Goal: Task Accomplishment & Management: Complete application form

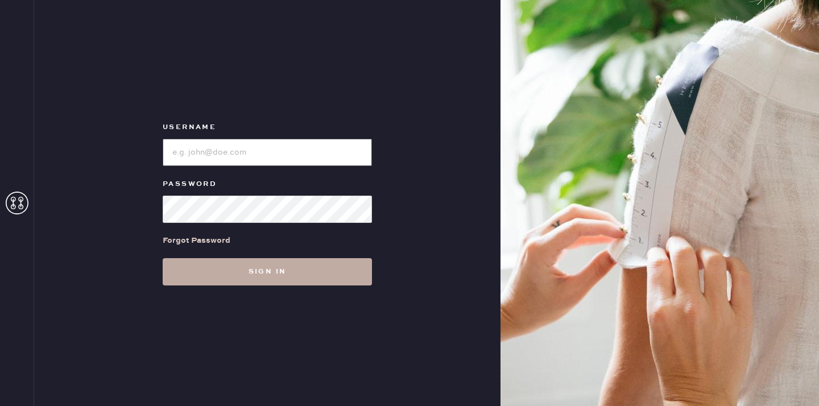
type input "reformationplatform"
click at [235, 276] on button "Sign in" at bounding box center [267, 271] width 209 height 27
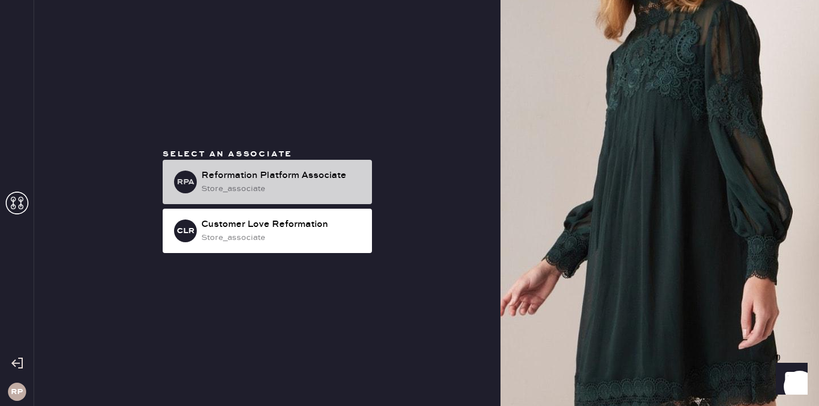
click at [295, 173] on div "Reformation Platform Associate" at bounding box center [282, 176] width 162 height 14
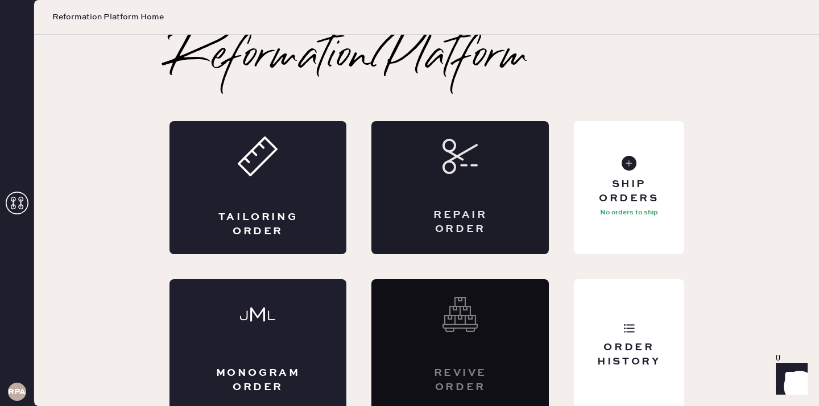
scroll to position [6, 0]
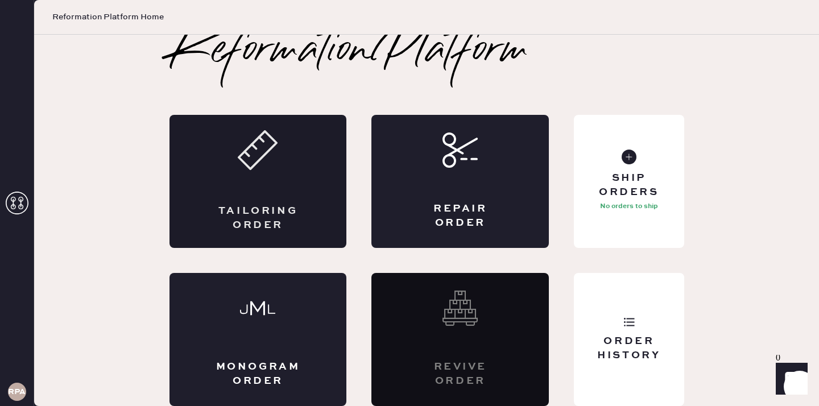
click at [254, 223] on div "Tailoring Order" at bounding box center [258, 218] width 86 height 28
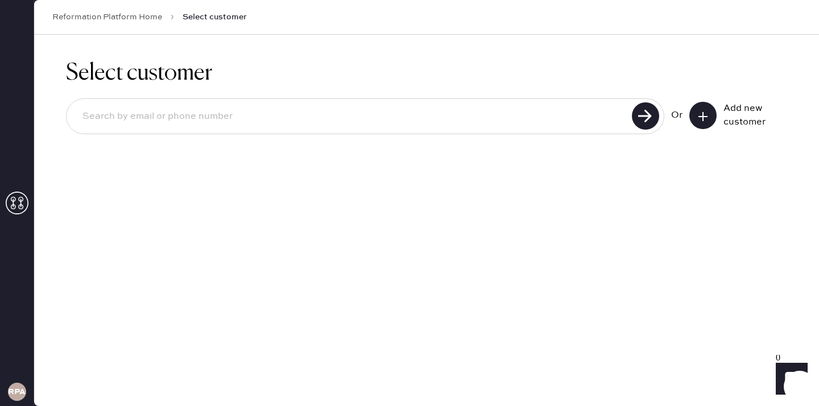
click at [498, 121] on input at bounding box center [350, 117] width 555 height 26
type input "[EMAIL_ADDRESS][DOMAIN_NAME]"
click at [639, 120] on use at bounding box center [645, 115] width 27 height 27
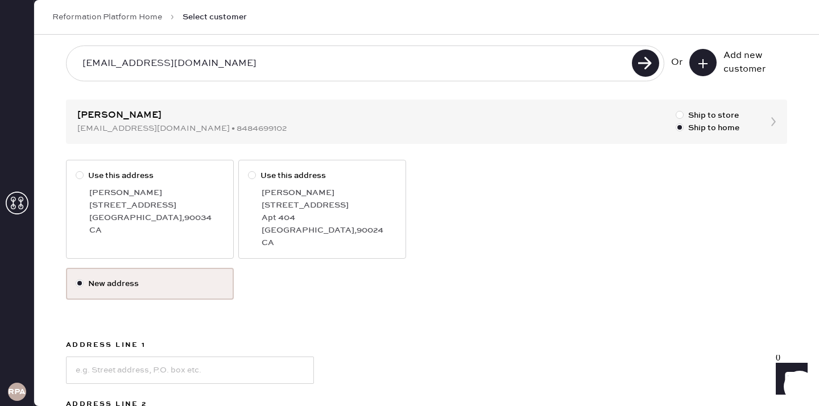
scroll to position [105, 0]
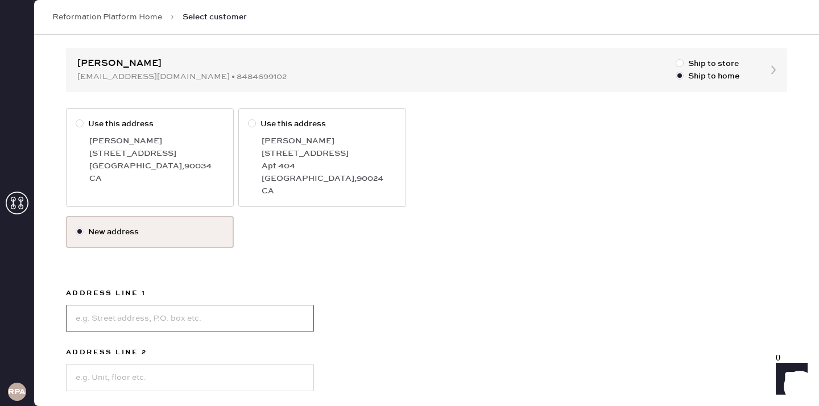
click at [129, 322] on input at bounding box center [190, 318] width 248 height 27
click at [78, 123] on div at bounding box center [80, 123] width 8 height 8
click at [76, 118] on input "Use this address" at bounding box center [76, 118] width 1 height 1
radio input "true"
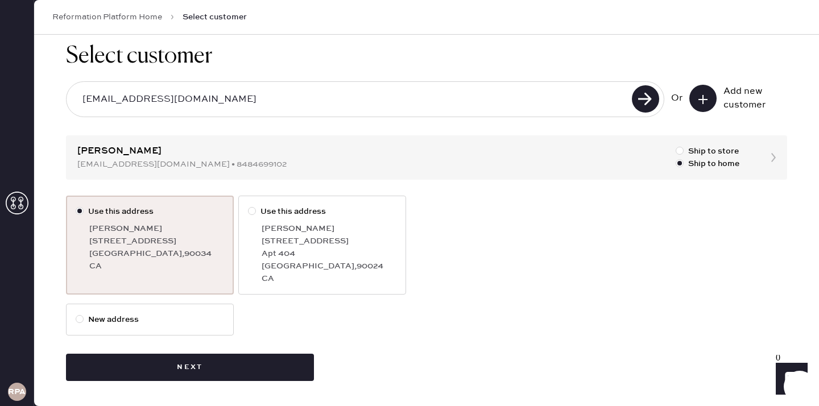
scroll to position [17, 0]
click at [455, 321] on div "Use this address [PERSON_NAME] [STREET_ADDRESS] [GEOGRAPHIC_DATA] CA Use this a…" at bounding box center [426, 288] width 721 height 185
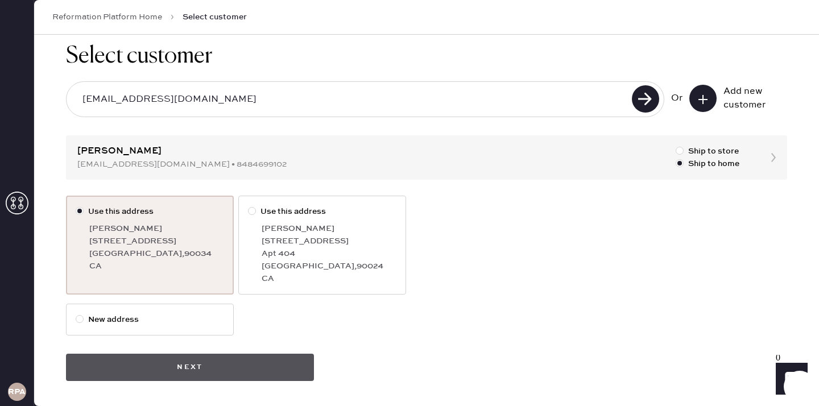
click at [208, 369] on button "Next" at bounding box center [190, 367] width 248 height 27
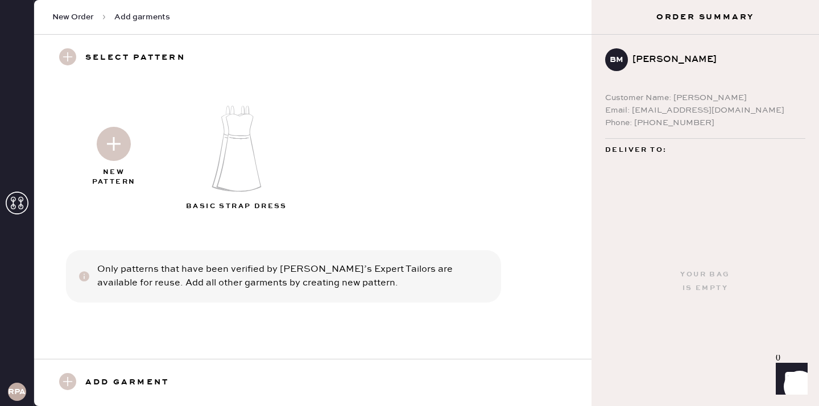
click at [105, 381] on h3 "Add garment" at bounding box center [127, 382] width 84 height 19
click at [69, 378] on use at bounding box center [67, 381] width 17 height 17
click at [98, 382] on h3 "Add garment" at bounding box center [127, 382] width 84 height 19
click at [126, 382] on h3 "Add garment" at bounding box center [127, 382] width 84 height 19
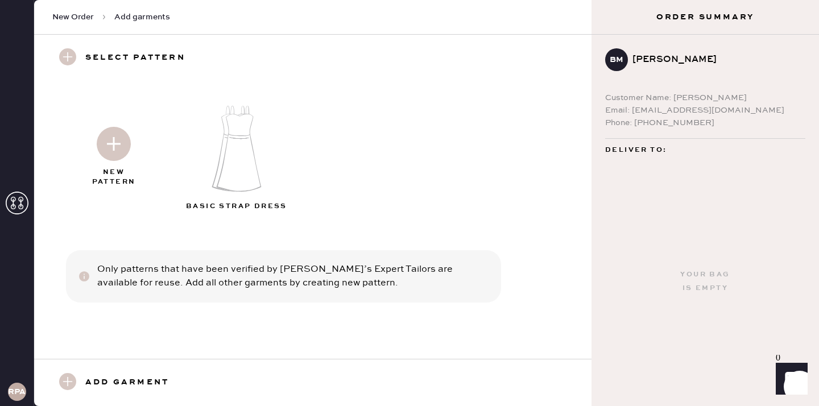
click at [123, 150] on img at bounding box center [114, 144] width 34 height 34
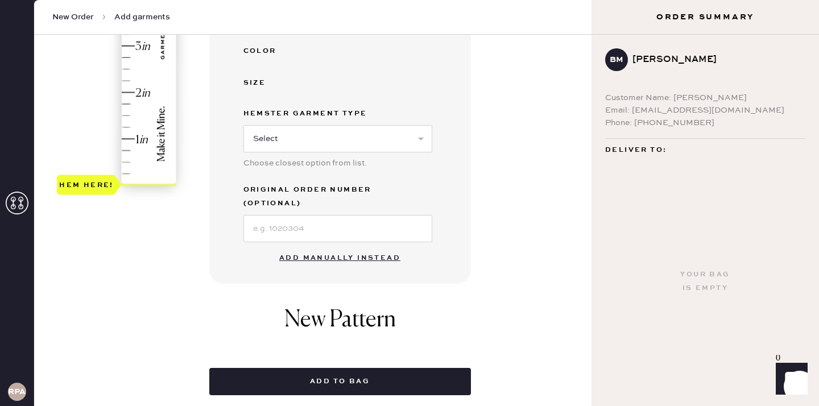
scroll to position [292, 0]
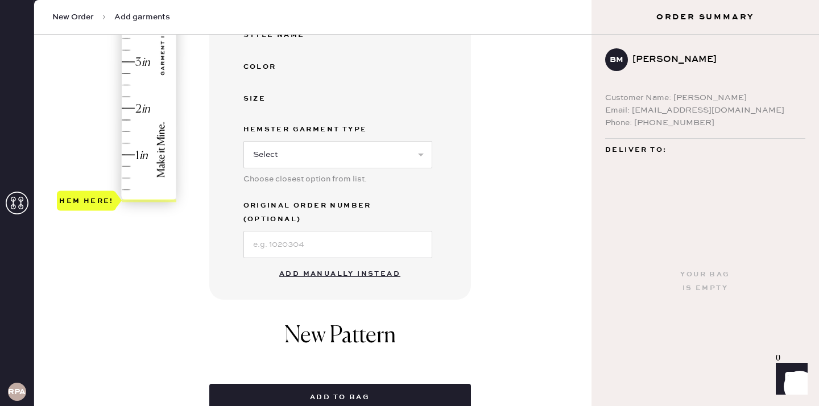
click at [350, 263] on button "Add manually instead" at bounding box center [339, 274] width 135 height 23
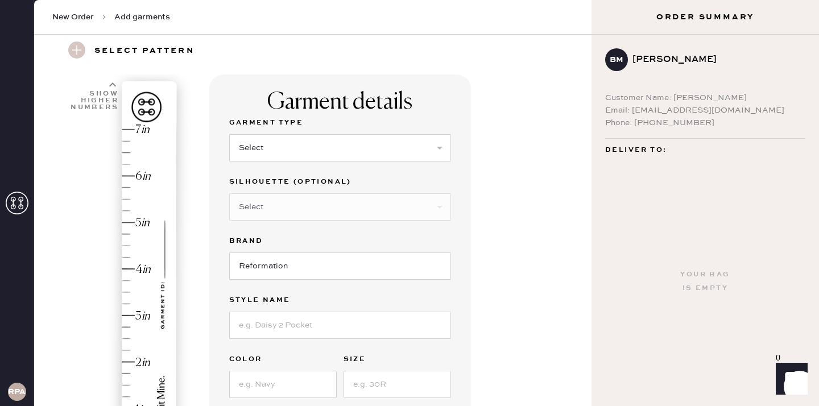
scroll to position [0, 0]
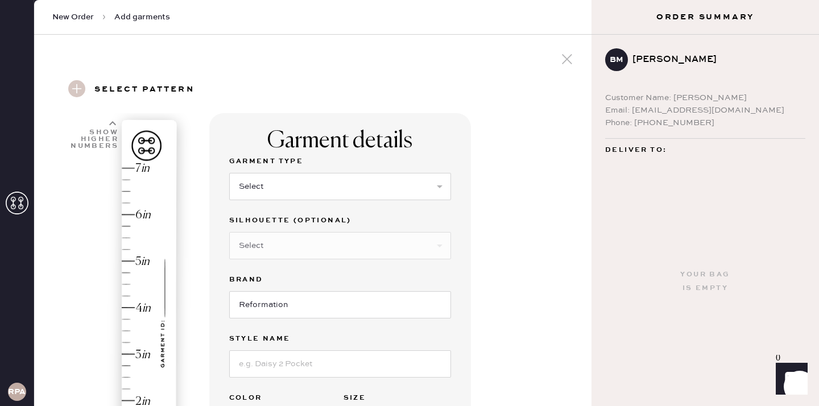
click at [288, 169] on div "Garment Type" at bounding box center [340, 163] width 222 height 16
click at [288, 182] on select "Select Basic Skirt Jeans Leggings Pants Shorts Basic Sleeved Dress Basic Sleeve…" at bounding box center [340, 186] width 222 height 27
select select "2"
click at [274, 252] on select "Select Shorts Cropped Flare Boot Cut Straight Skinny Other" at bounding box center [340, 245] width 222 height 27
select select "7"
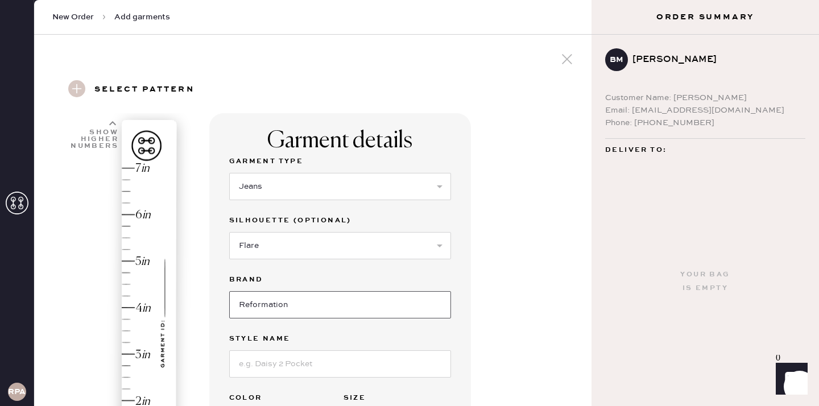
click at [278, 300] on input "Reformation" at bounding box center [340, 304] width 222 height 27
click at [269, 367] on input at bounding box center [340, 363] width 222 height 27
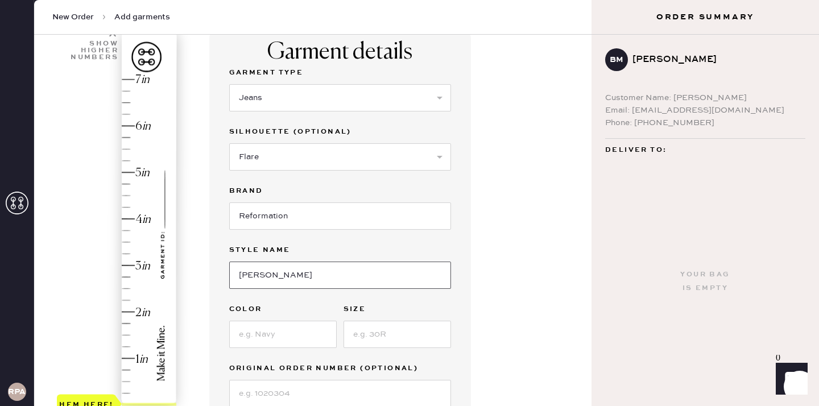
scroll to position [106, 0]
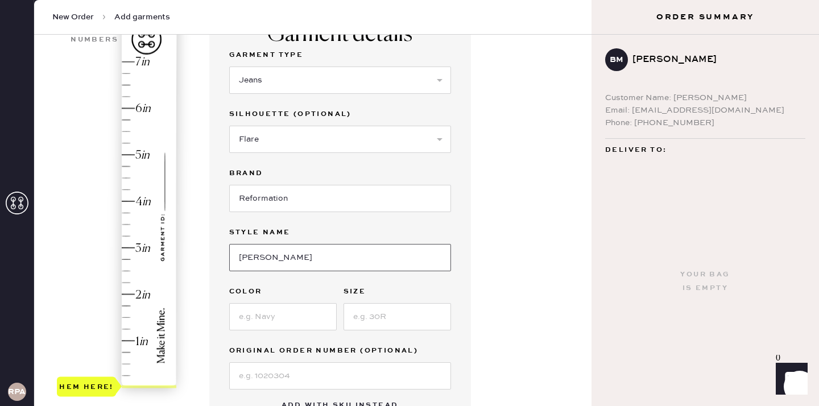
type input "[PERSON_NAME]"
click at [271, 316] on input at bounding box center [283, 316] width 108 height 27
type input "[PERSON_NAME]"
click at [364, 321] on input at bounding box center [398, 316] width 108 height 27
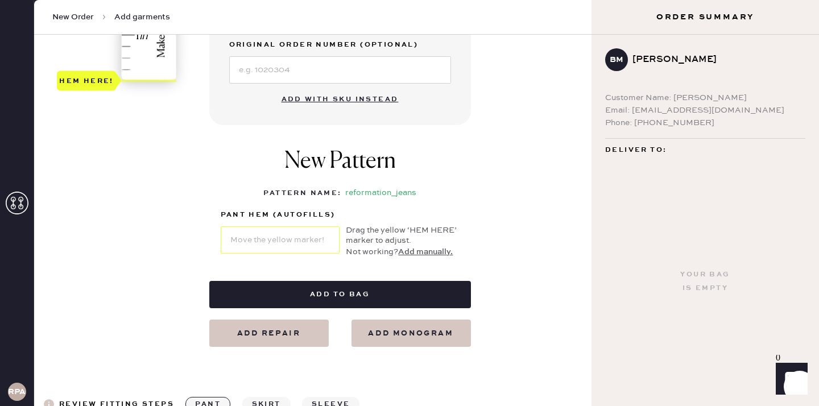
scroll to position [184, 0]
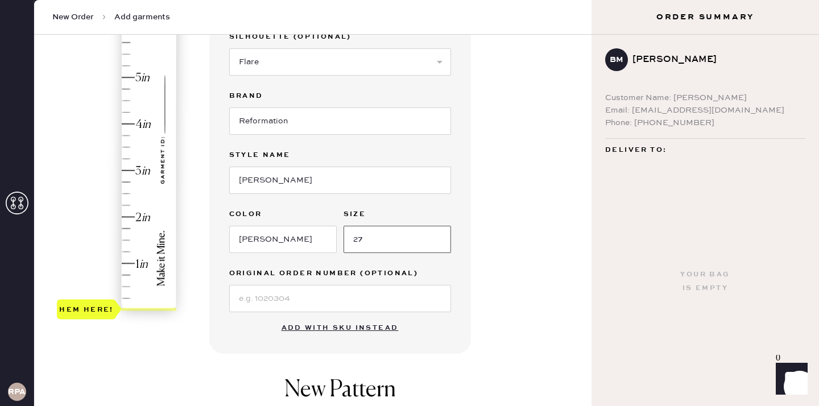
type input "27"
type input "2.75"
click at [127, 181] on div "Hem here!" at bounding box center [117, 148] width 121 height 336
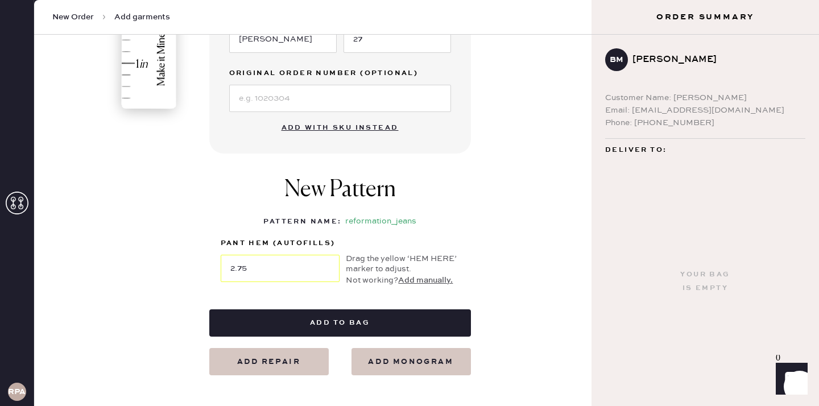
scroll to position [388, 0]
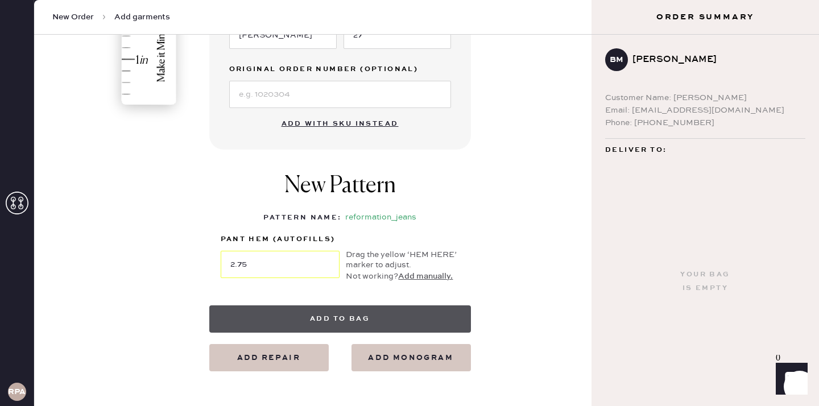
click at [340, 312] on button "Add to bag" at bounding box center [340, 318] width 262 height 27
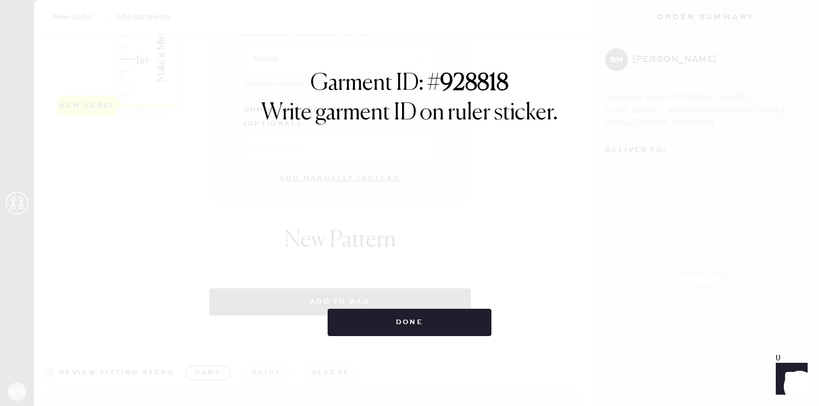
select select "2"
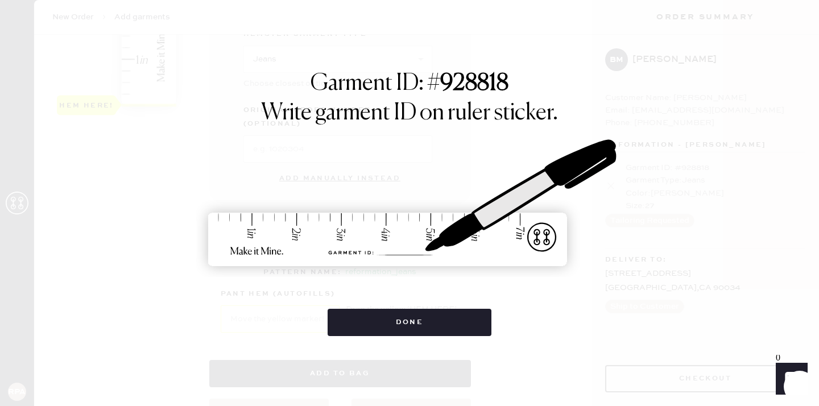
click at [664, 110] on div "Garment ID: # 928818 Write garment ID on ruler sticker. Done" at bounding box center [409, 203] width 563 height 266
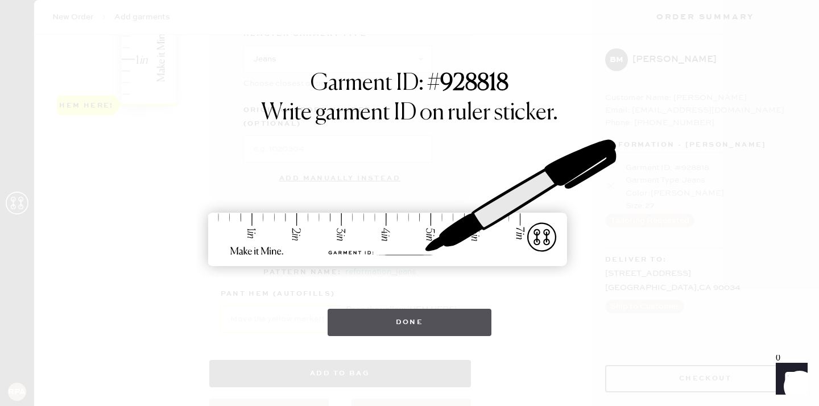
click at [468, 316] on button "Done" at bounding box center [410, 322] width 164 height 27
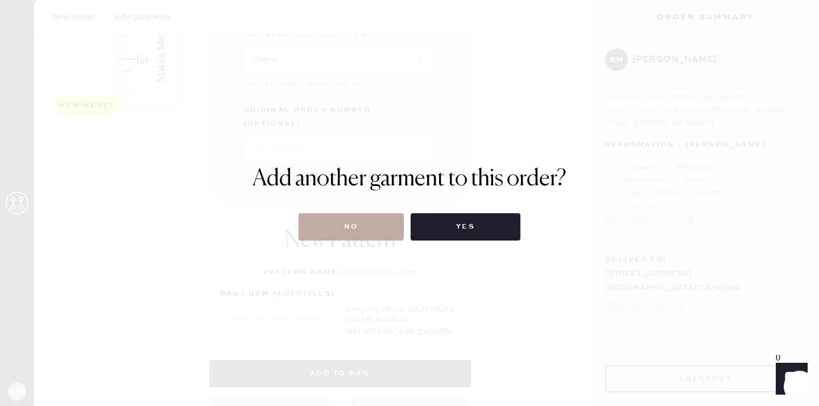
click at [374, 234] on button "No" at bounding box center [351, 226] width 105 height 27
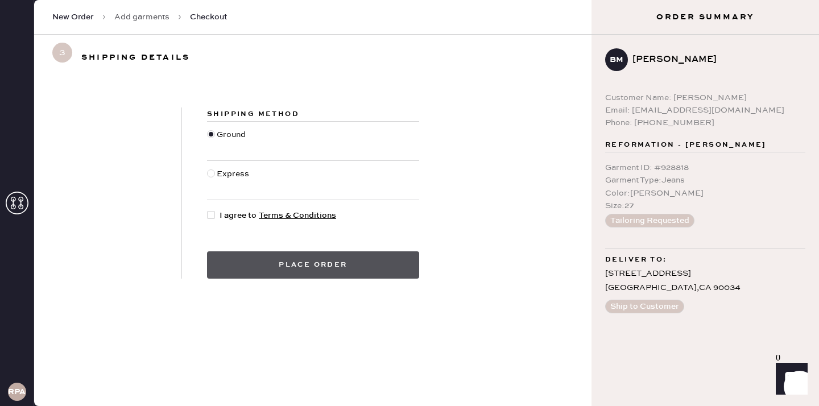
click at [323, 272] on button "Place order" at bounding box center [313, 264] width 212 height 27
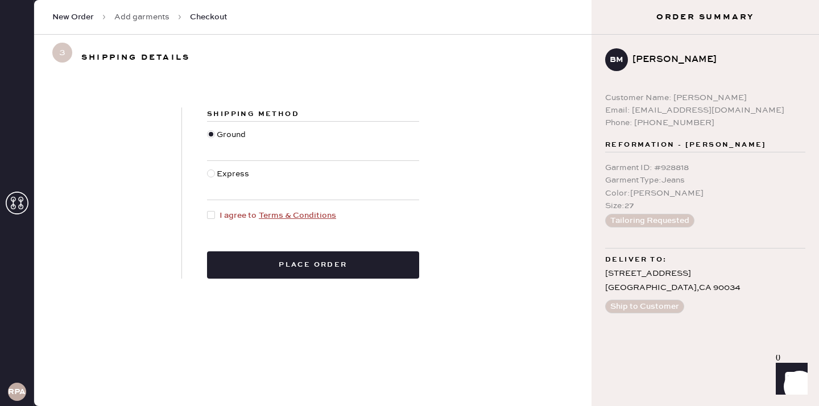
click at [206, 220] on div "Shipping Method Ground Express I agree to Terms & Conditions Place order" at bounding box center [313, 193] width 262 height 171
click at [216, 216] on div at bounding box center [213, 215] width 13 height 13
click at [208, 210] on input "I agree to Terms & Conditions" at bounding box center [207, 209] width 1 height 1
checkbox input "true"
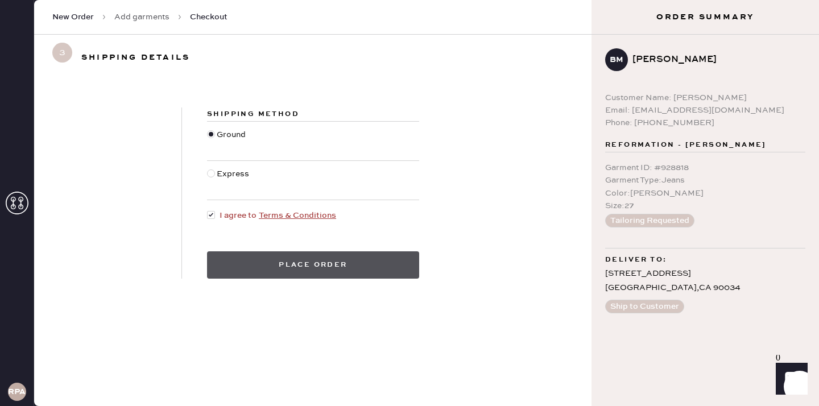
click at [253, 263] on button "Place order" at bounding box center [313, 264] width 212 height 27
